Goal: Transaction & Acquisition: Purchase product/service

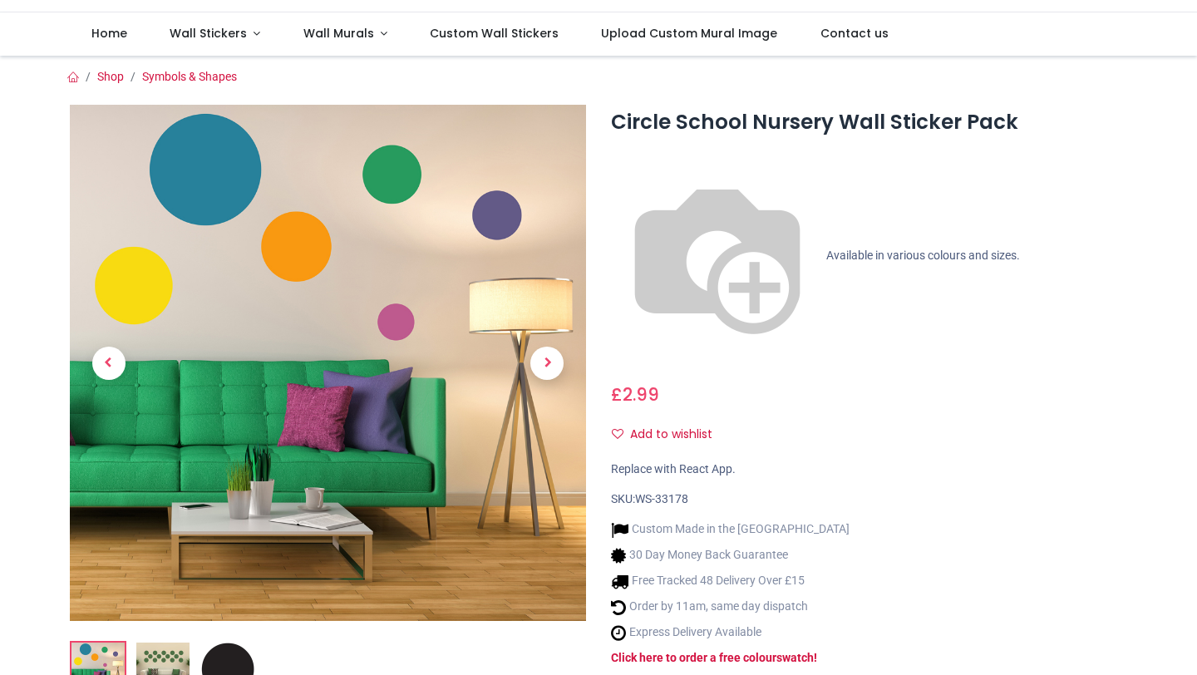
scroll to position [249, 0]
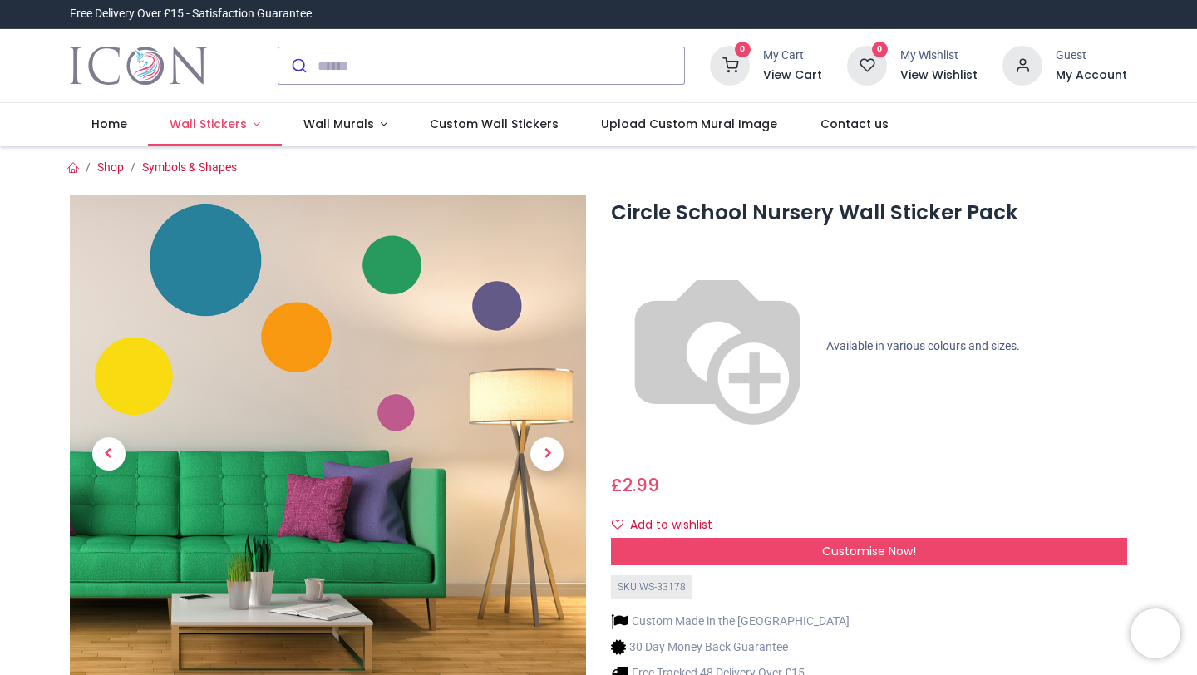
click at [237, 128] on span "Wall Stickers" at bounding box center [208, 124] width 77 height 17
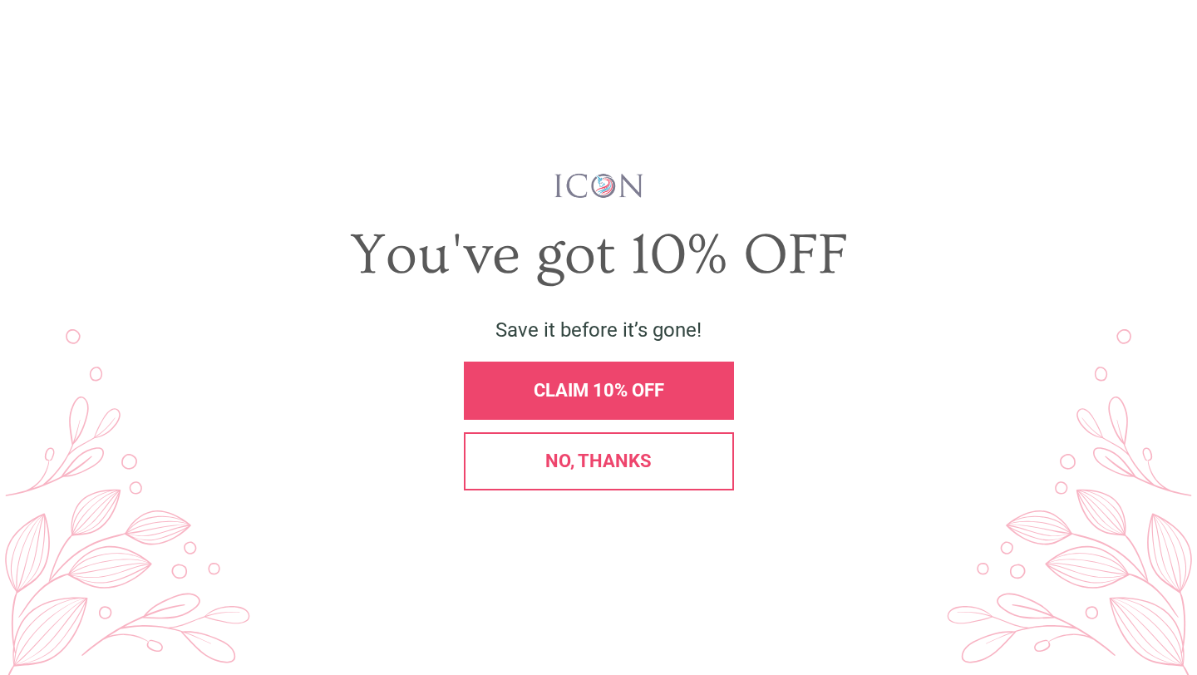
scroll to position [15, 0]
click at [493, 382] on div "CLAIM 10% OFF" at bounding box center [599, 391] width 242 height 18
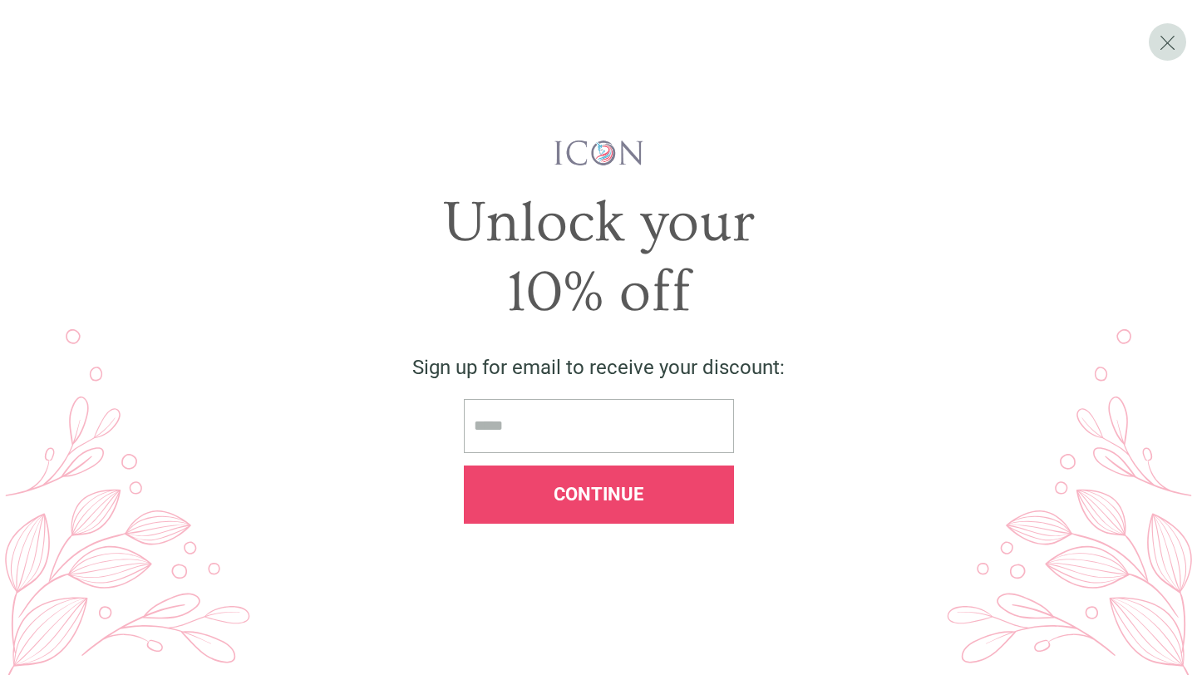
click at [530, 431] on input "email" at bounding box center [599, 426] width 270 height 54
type input "**********"
click at [582, 495] on span "Continue" at bounding box center [599, 494] width 90 height 21
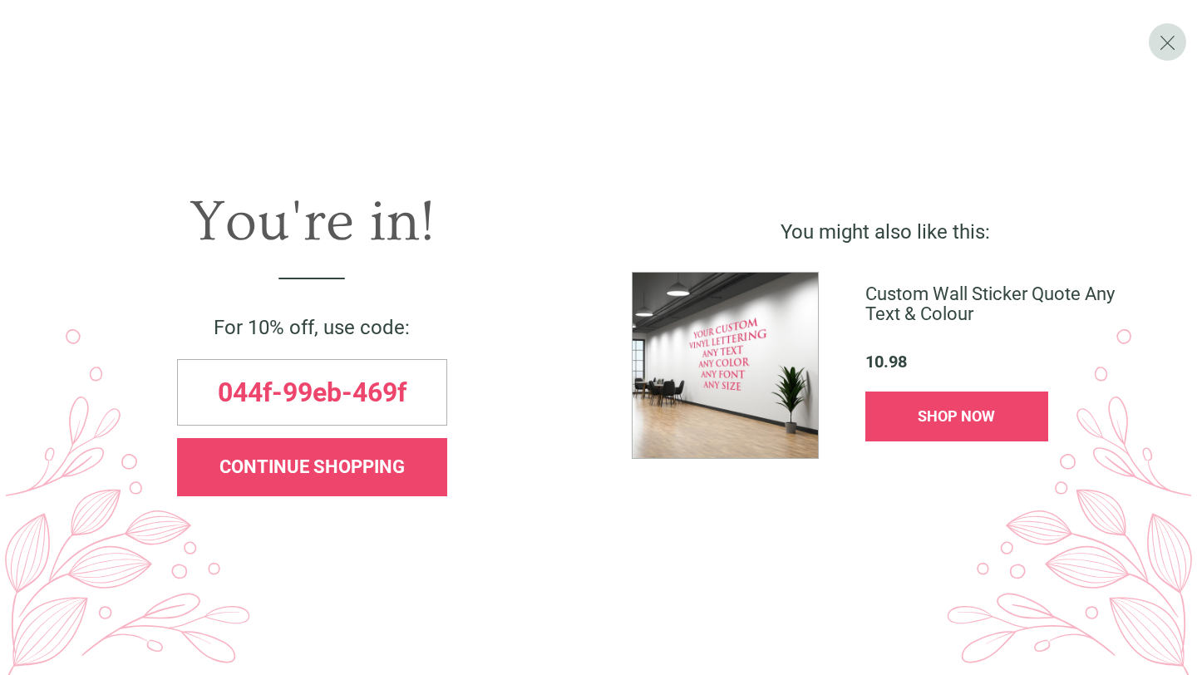
click at [349, 447] on div "CONTINUE SHOPPING" at bounding box center [312, 467] width 270 height 58
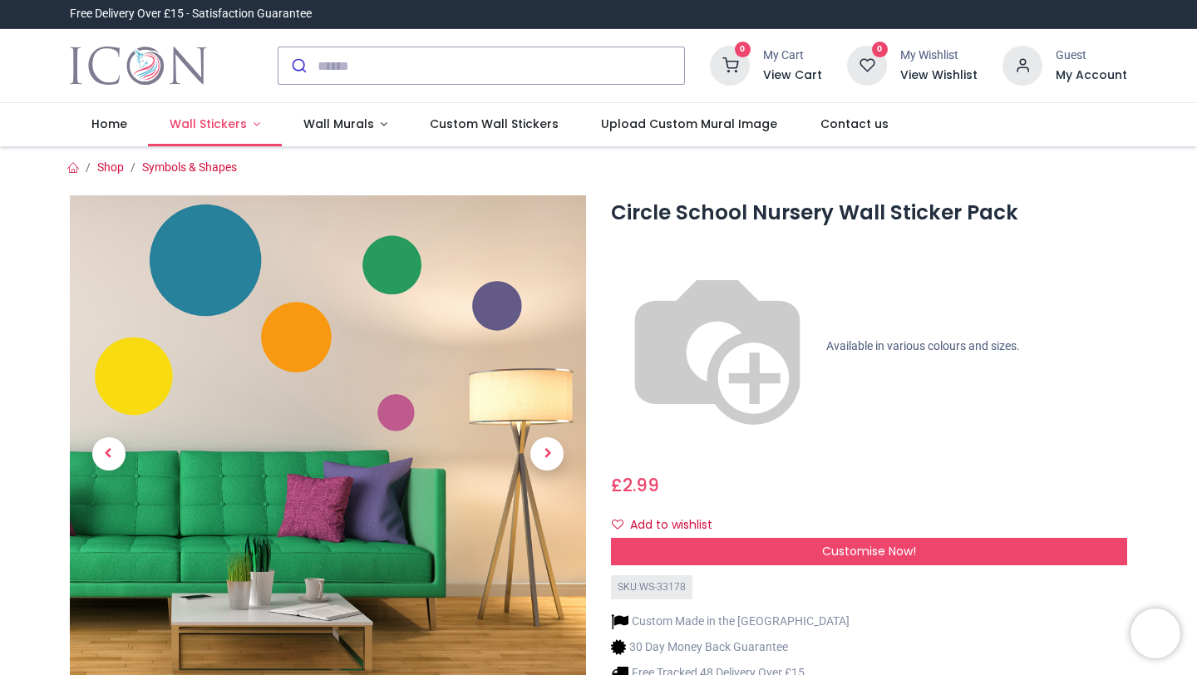
click at [211, 114] on link "Wall Stickers" at bounding box center [215, 124] width 134 height 43
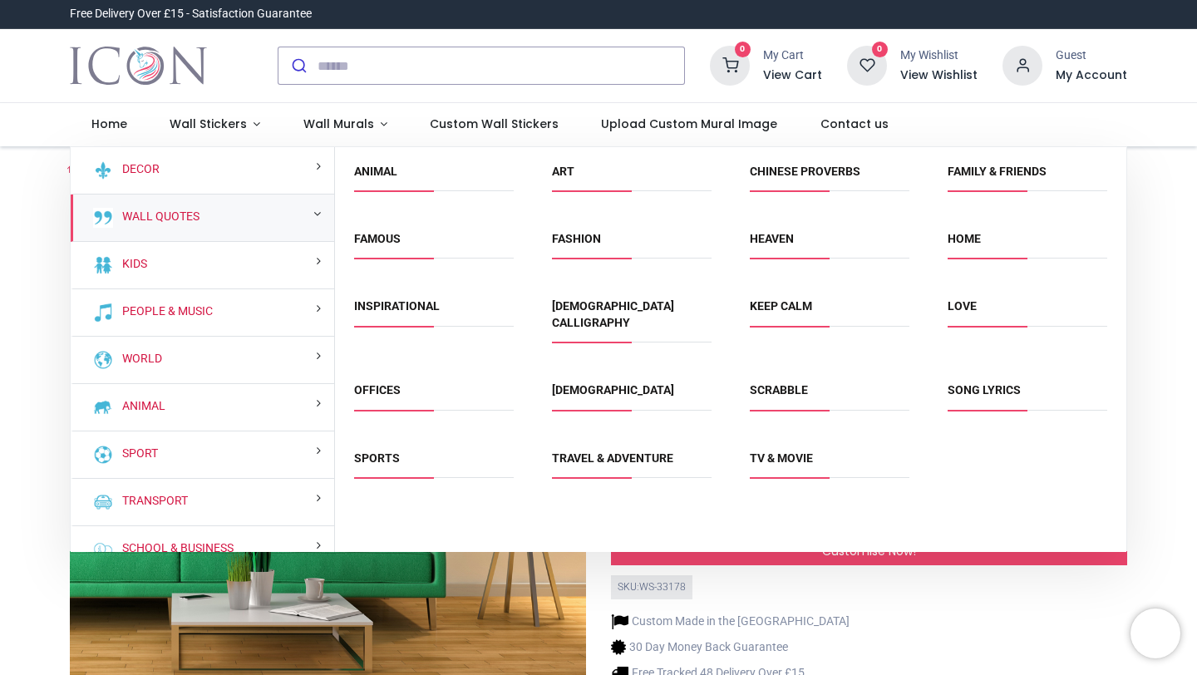
scroll to position [0, 0]
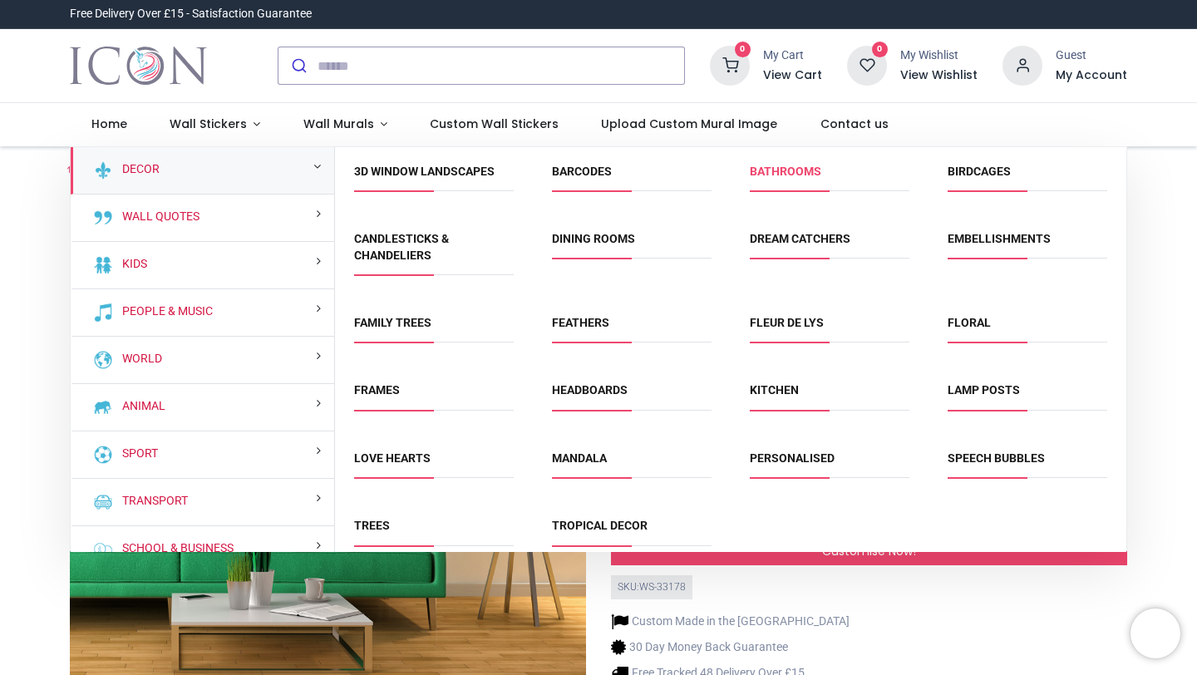
click at [761, 170] on link "Bathrooms" at bounding box center [785, 171] width 71 height 13
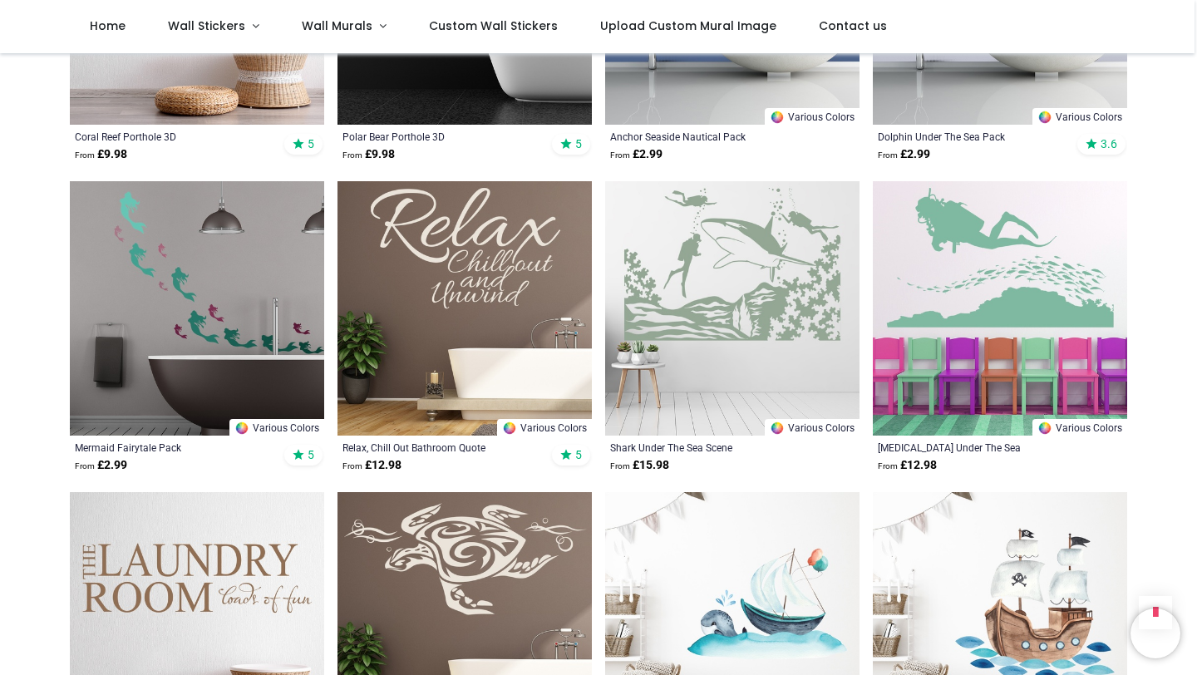
scroll to position [3935, 0]
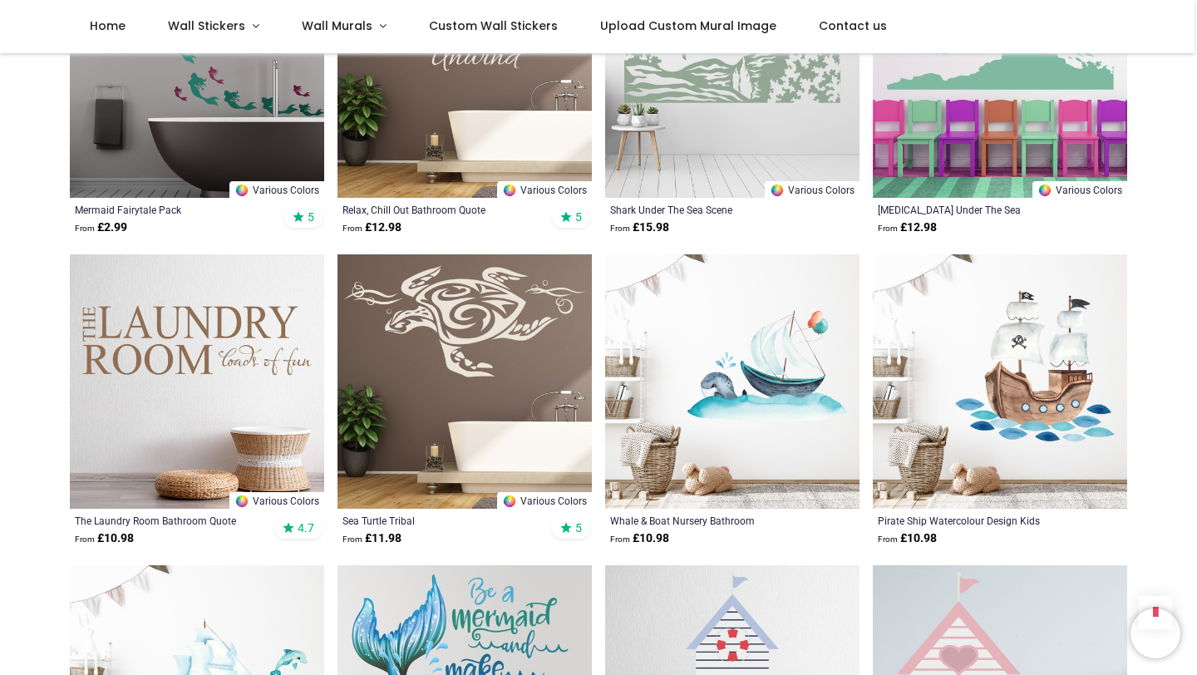
scroll to position [4179, 0]
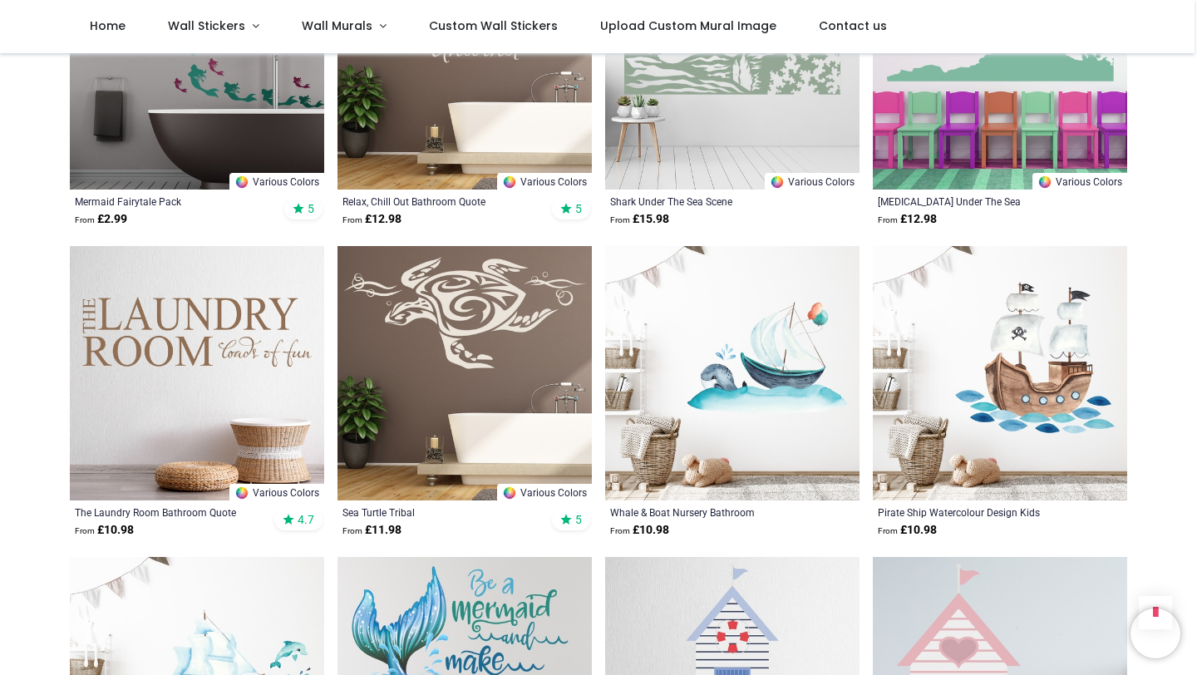
click at [195, 375] on img at bounding box center [197, 373] width 254 height 254
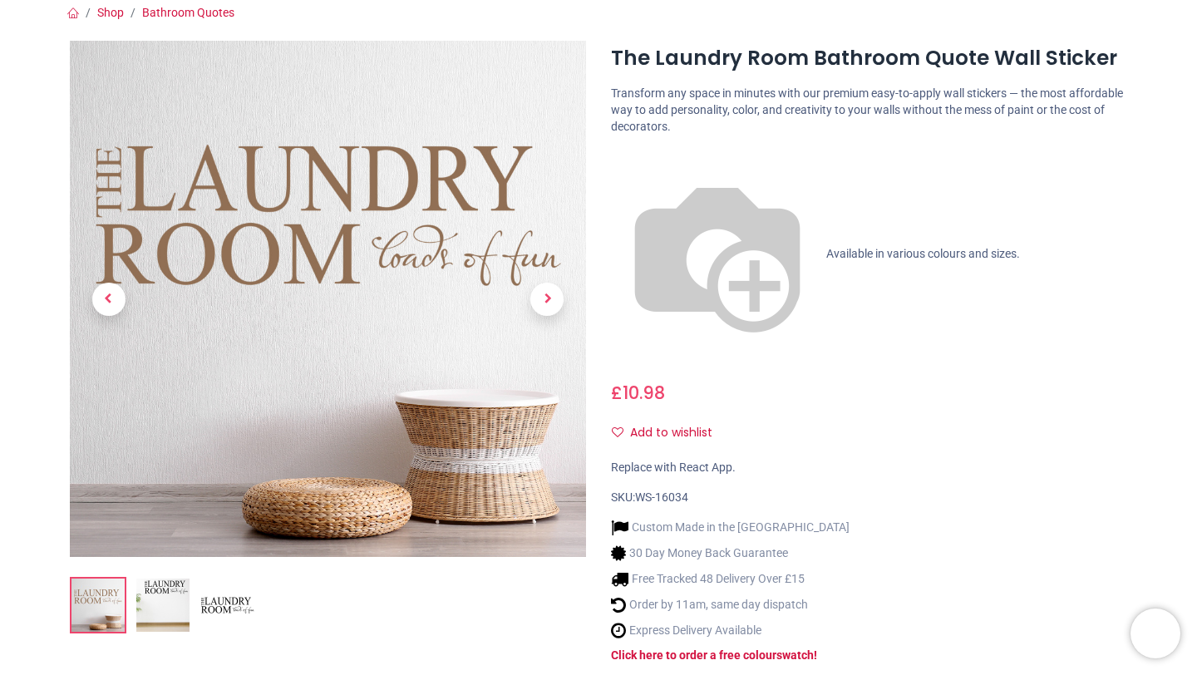
scroll to position [155, 0]
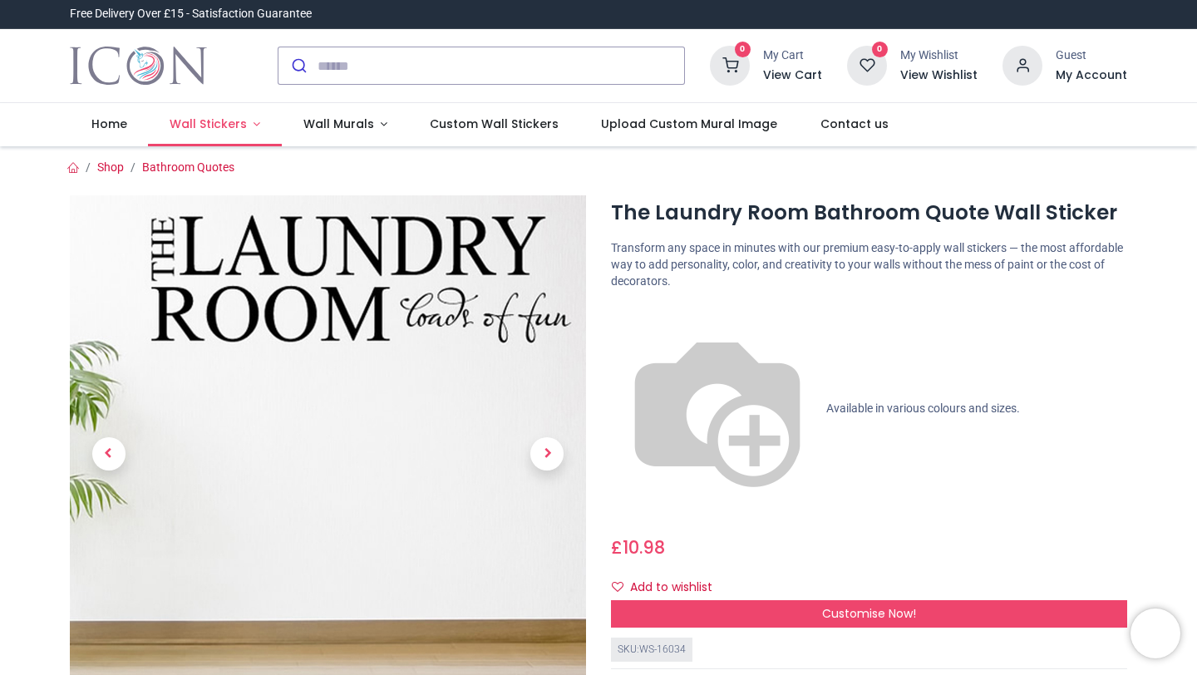
click at [248, 123] on link "Wall Stickers" at bounding box center [215, 124] width 134 height 43
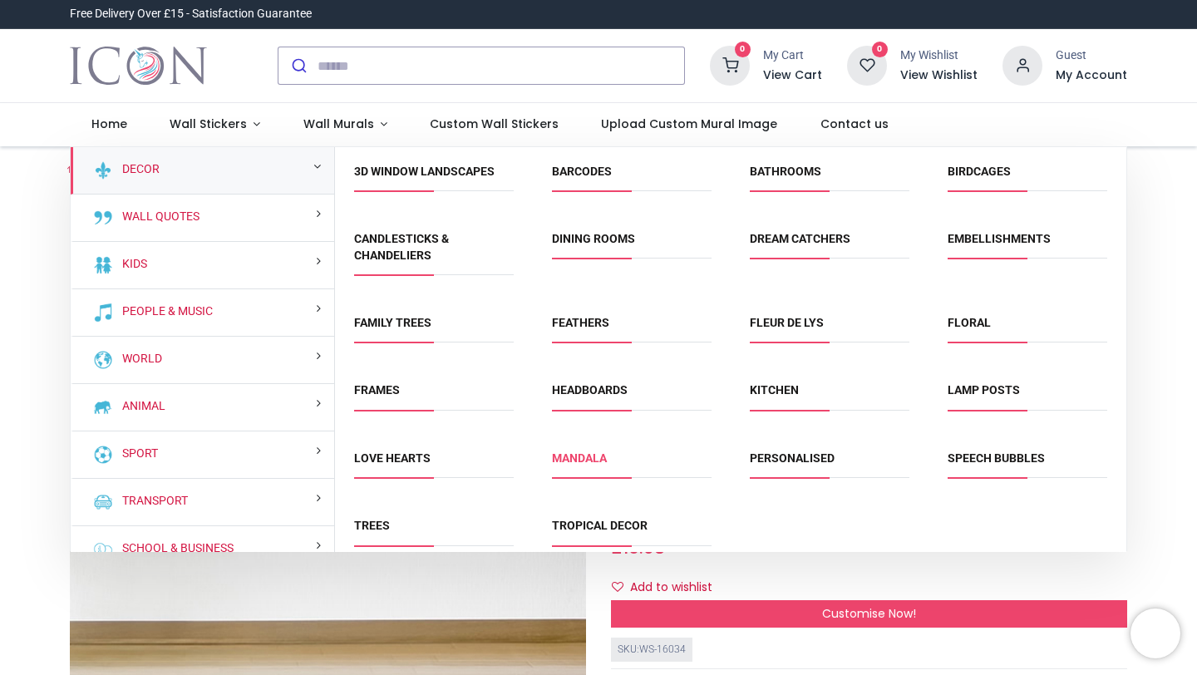
click at [577, 457] on link "Mandala" at bounding box center [579, 457] width 55 height 13
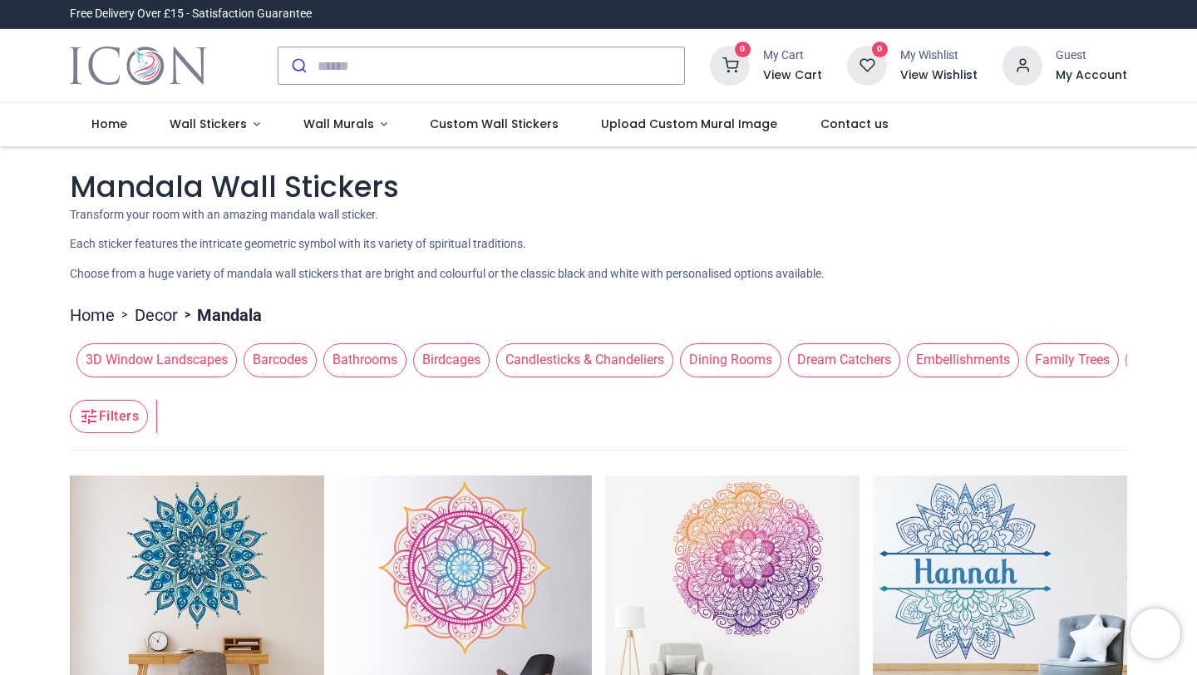
click at [958, 359] on span "Embellishments" at bounding box center [963, 359] width 112 height 33
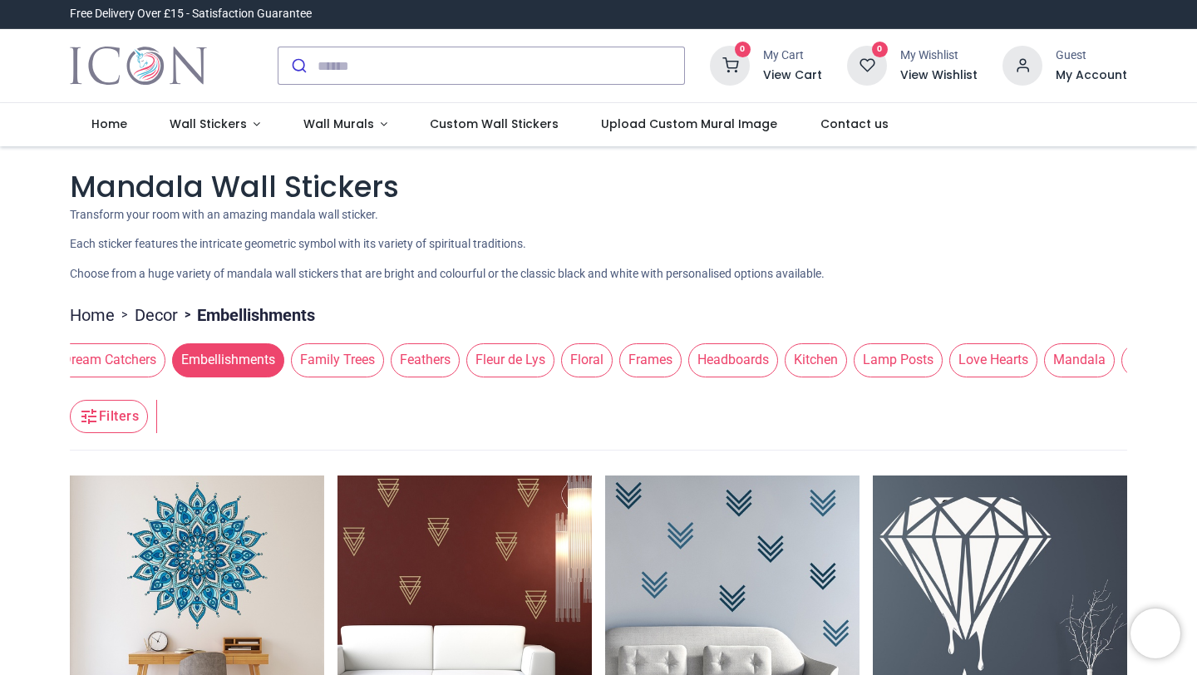
scroll to position [0, 738]
click at [668, 362] on span "Frames" at bounding box center [647, 359] width 62 height 33
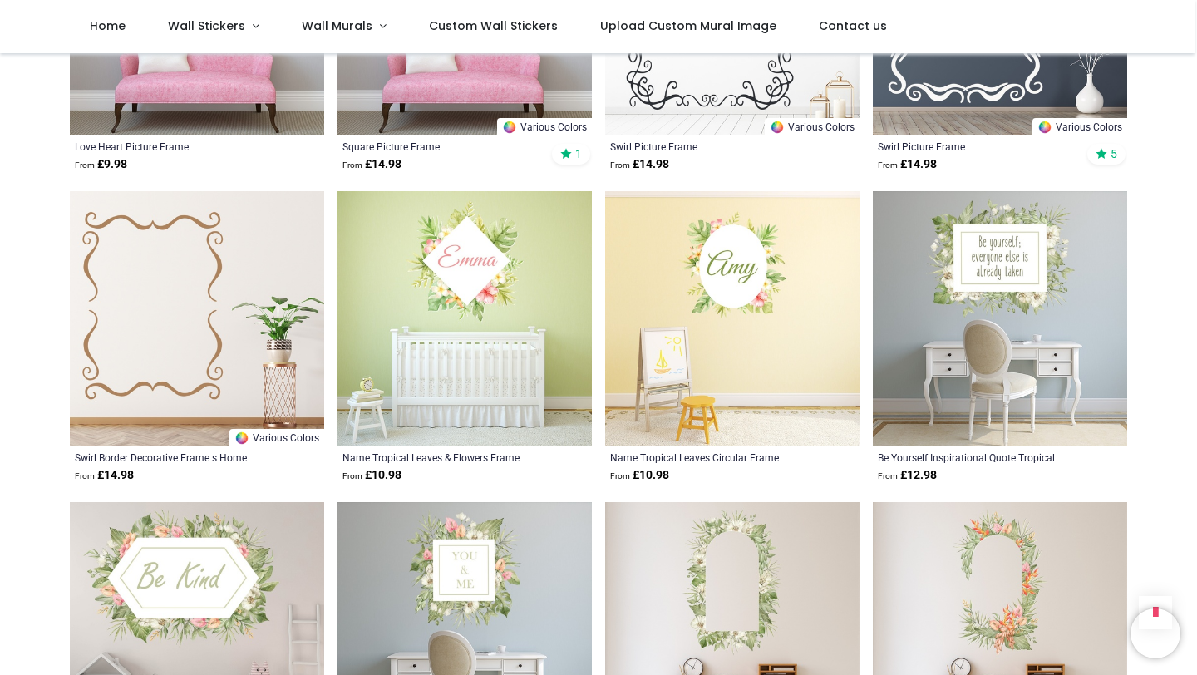
scroll to position [1131, 0]
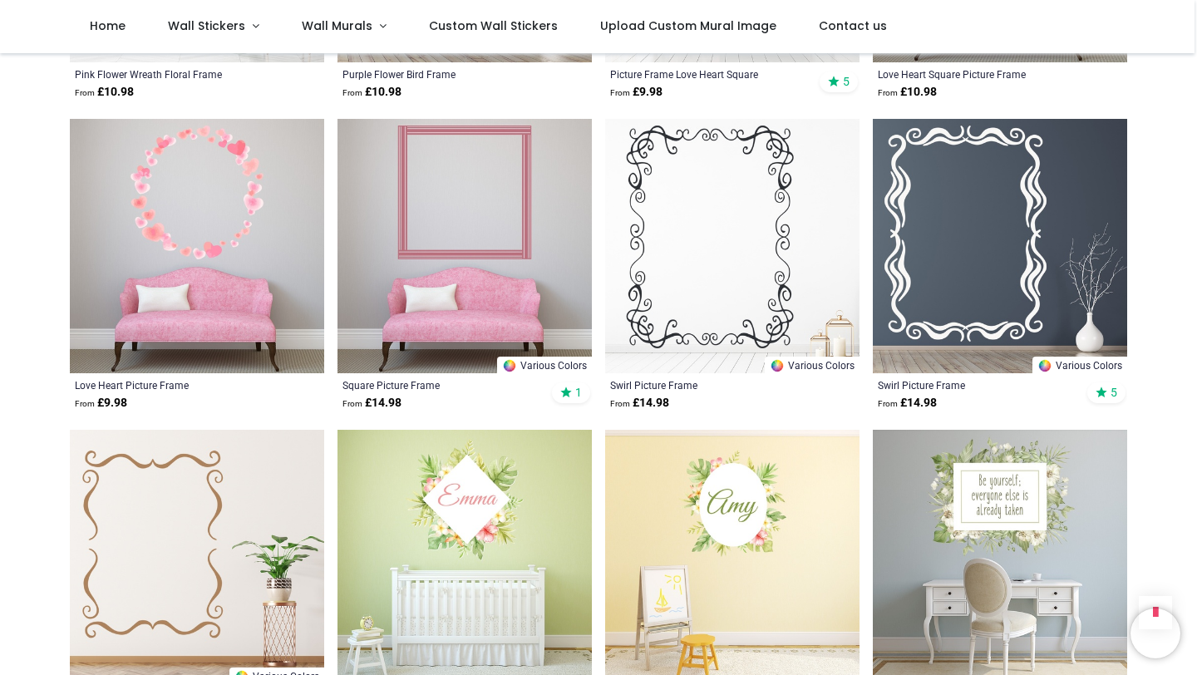
scroll to position [129, 0]
